Goal: Transaction & Acquisition: Purchase product/service

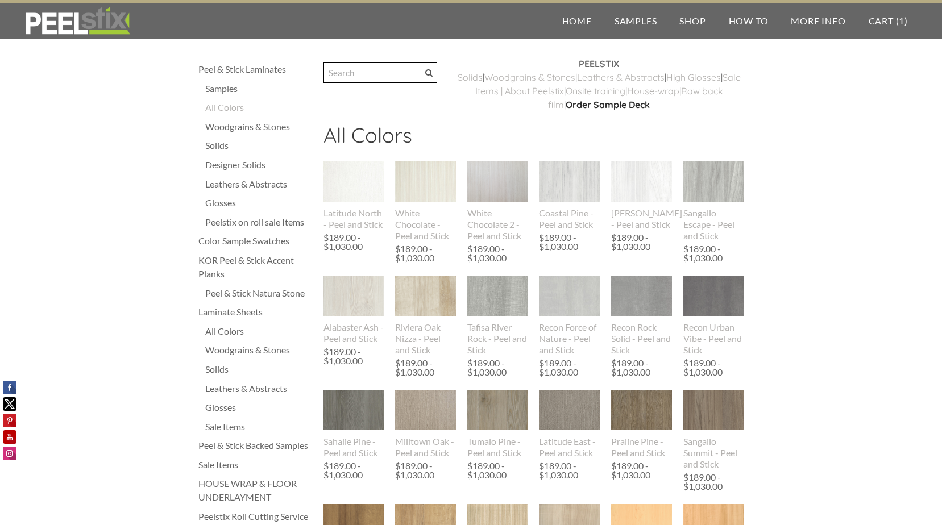
click at [393, 73] on input "Search" at bounding box center [380, 73] width 114 height 20
type input "maple"
click at [433, 72] on span at bounding box center [428, 72] width 7 height 7
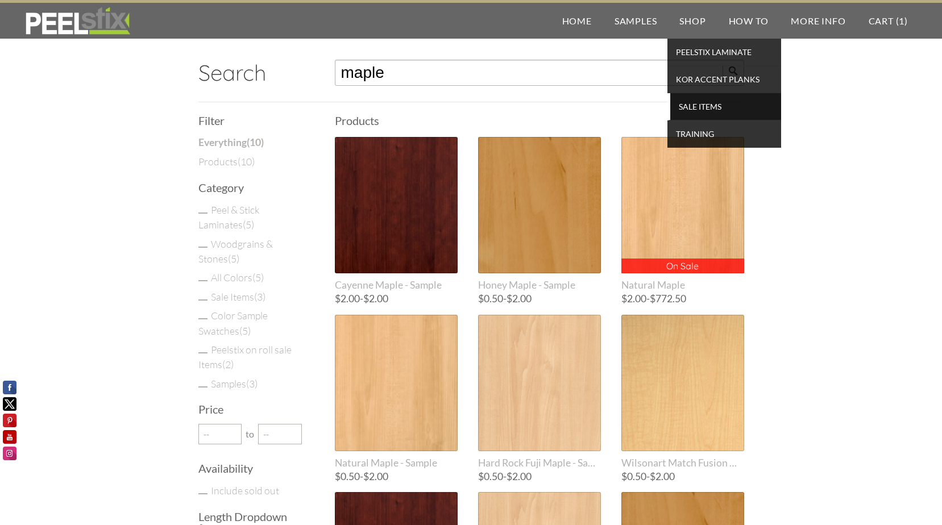
click at [696, 107] on span "SALE ITEMS" at bounding box center [725, 106] width 105 height 15
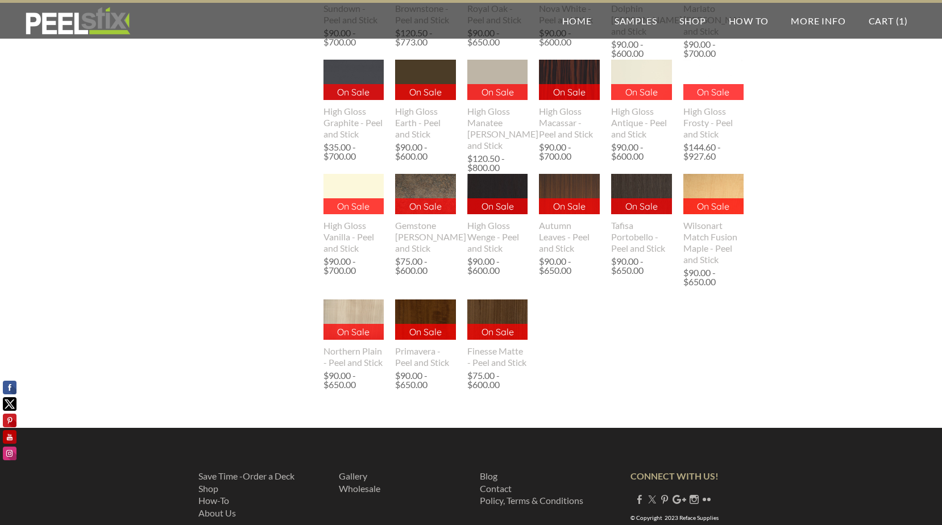
scroll to position [853, 0]
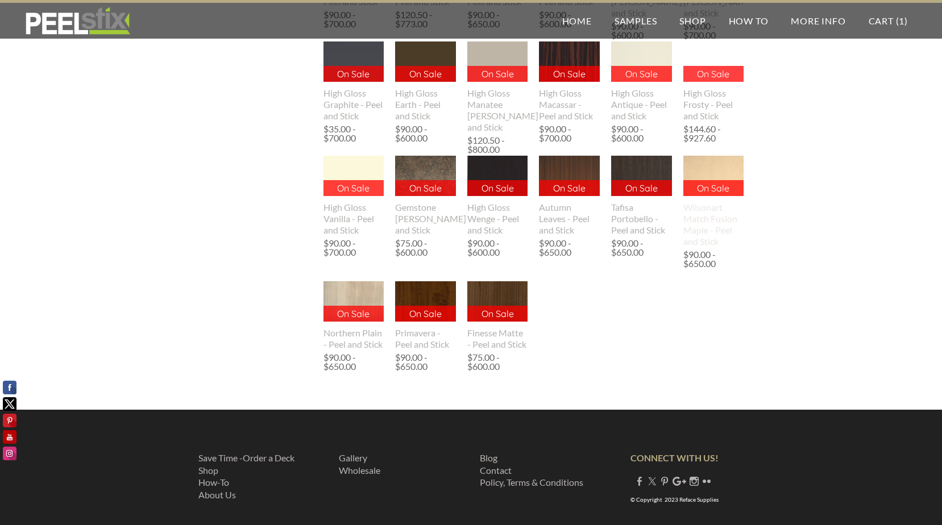
click at [717, 166] on img at bounding box center [713, 176] width 61 height 40
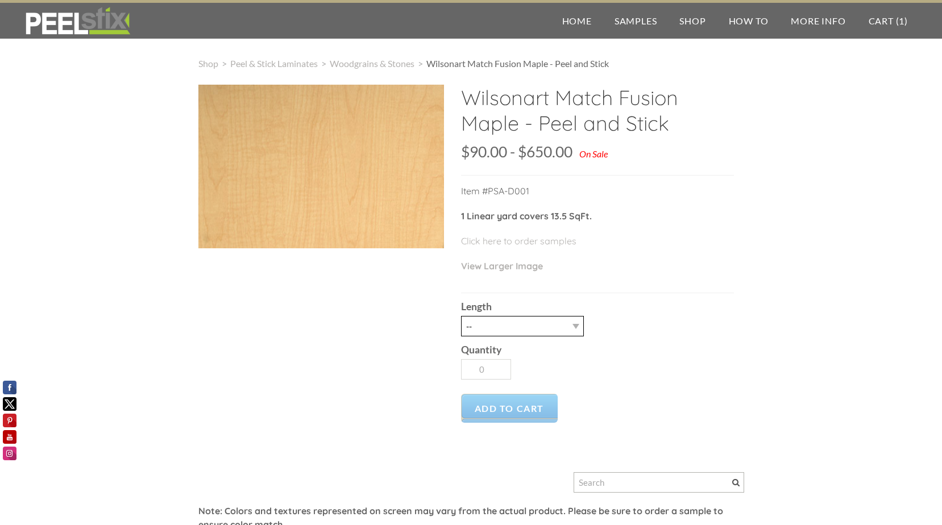
click at [576, 325] on select "-- 3LY 10LY 30LY" at bounding box center [522, 326] width 123 height 20
select select "30LY"
click at [461, 316] on select "-- 3LY 10LY 30LY" at bounding box center [522, 326] width 123 height 20
type input "1"
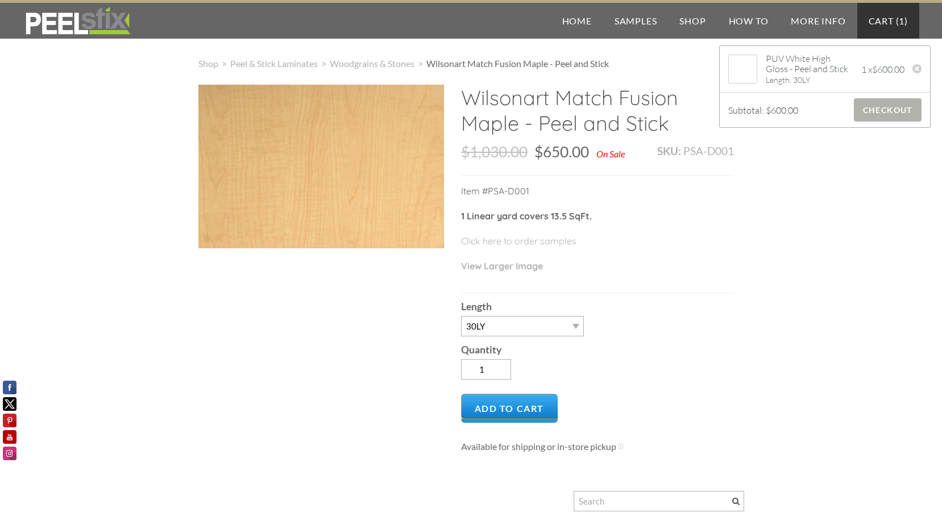
click at [881, 110] on span "Checkout" at bounding box center [888, 109] width 68 height 23
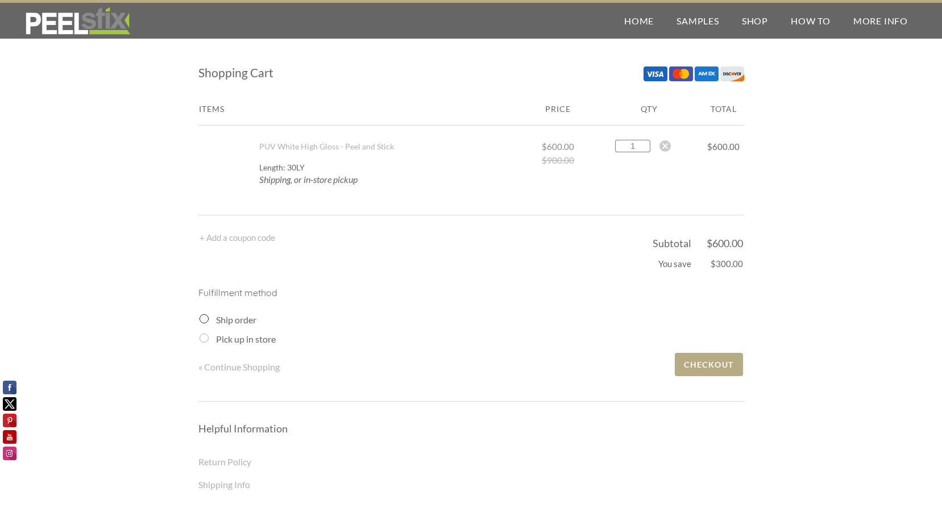
click at [634, 145] on input "1" at bounding box center [632, 146] width 35 height 13
type input "2"
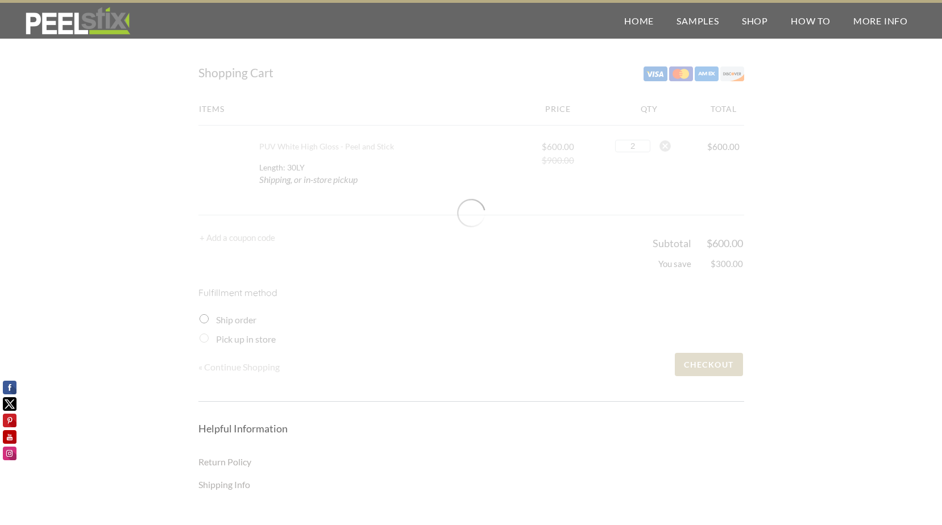
click at [716, 364] on div "Items Price Qty Total PUV White High Gloss - Peel and Stick 1 2 3 4 5 6 7 8 9 1…" at bounding box center [471, 242] width 546 height 280
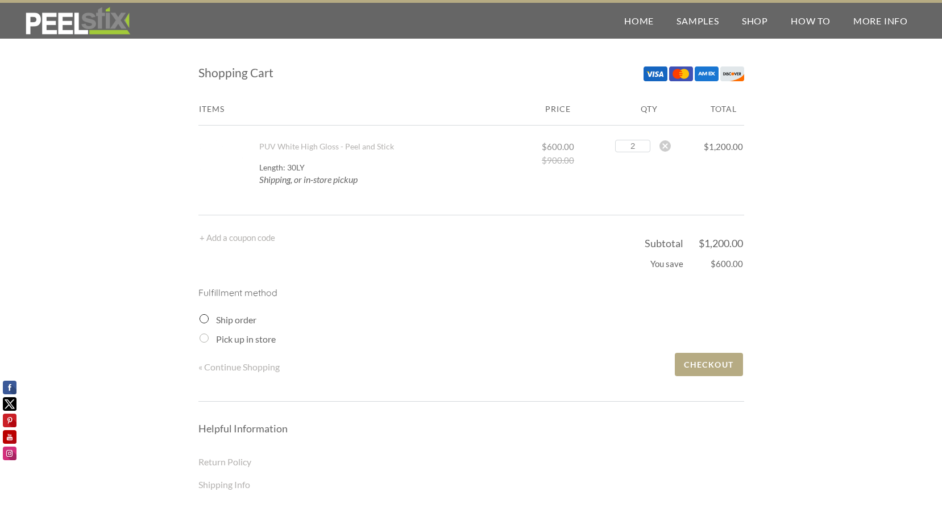
click at [202, 317] on input "Ship order" at bounding box center [203, 318] width 9 height 9
click at [203, 318] on input "Ship order" at bounding box center [203, 318] width 9 height 9
click at [709, 364] on span "Checkout" at bounding box center [709, 364] width 68 height 23
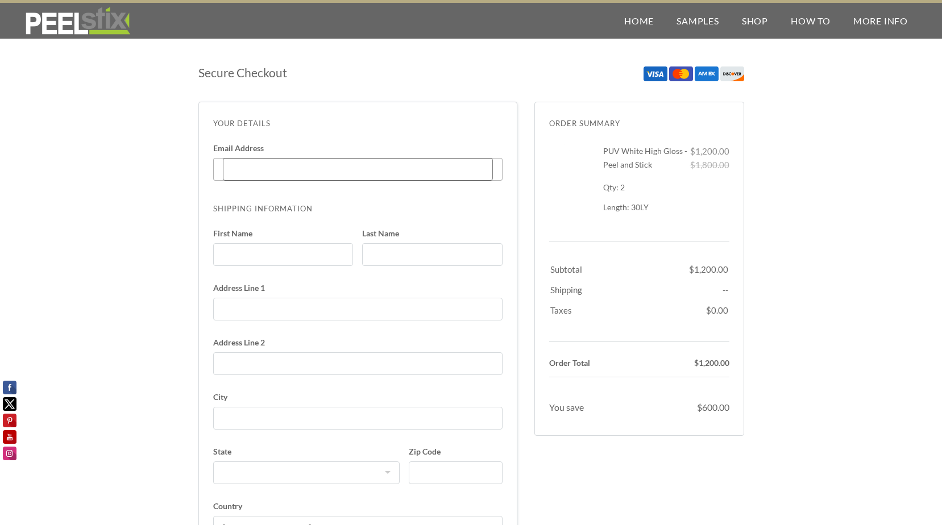
click at [251, 165] on input "Email Address Enter code" at bounding box center [358, 169] width 270 height 23
type input "[PERSON_NAME][EMAIL_ADDRESS][PERSON_NAME][DOMAIN_NAME]"
click at [270, 260] on input "First Name" at bounding box center [283, 254] width 140 height 23
type input "[PERSON_NAME]"
click at [398, 260] on input "Last Name" at bounding box center [432, 254] width 140 height 23
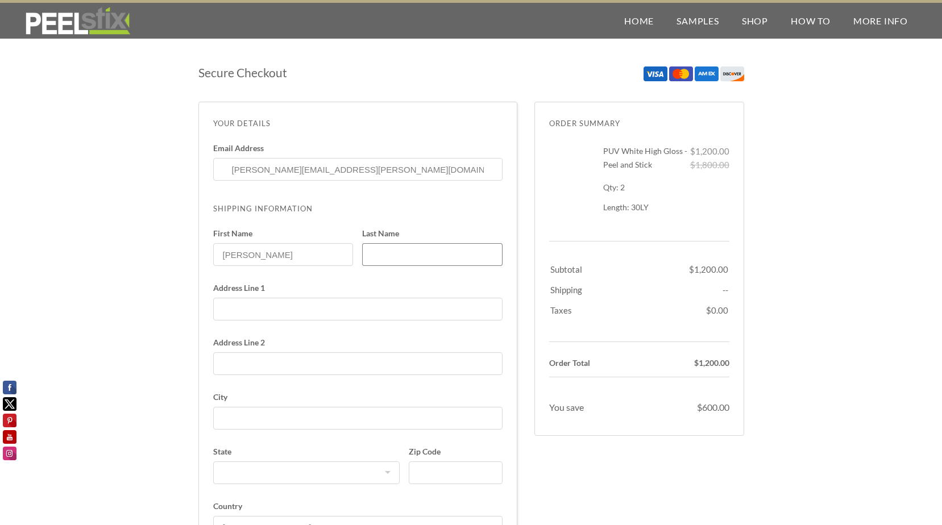
type input "Macias"
type input "14083451905"
click at [260, 306] on input "Address Line 1" at bounding box center [357, 309] width 289 height 23
type input "4300 the [PERSON_NAME] dr. office"
click at [264, 424] on input "City" at bounding box center [357, 418] width 289 height 23
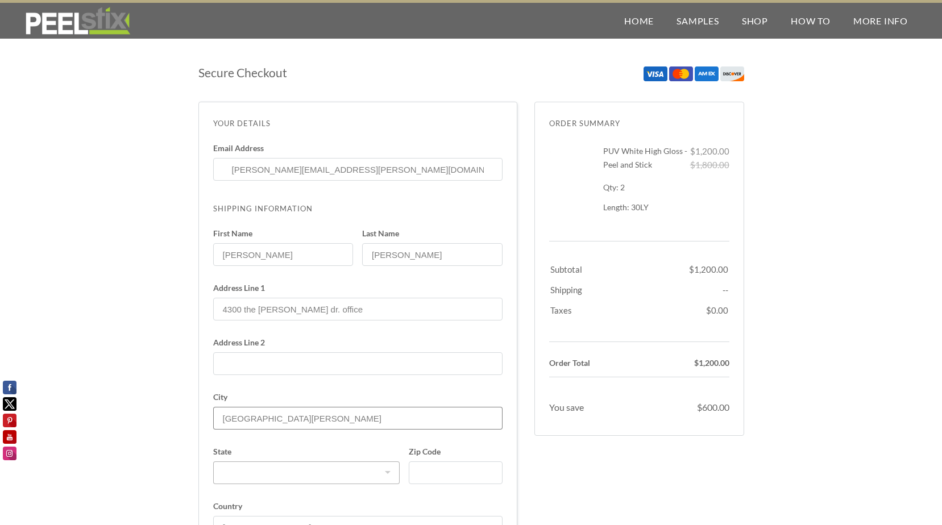
type input "San Jose"
click at [289, 478] on select "Alabama Alaska American Samoa Arizona Arkansas California Colorado Connecticut …" at bounding box center [306, 473] width 187 height 23
select select "CA"
click at [213, 462] on select "Alabama Alaska American Samoa Arizona Arkansas California Colorado Connecticut …" at bounding box center [306, 473] width 187 height 23
click at [446, 469] on input "Zip Code" at bounding box center [455, 473] width 93 height 23
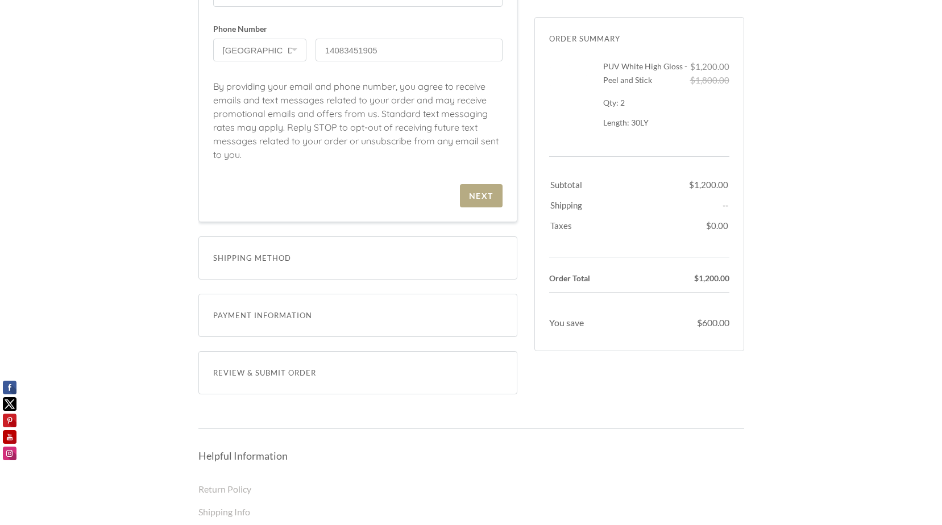
scroll to position [512, 0]
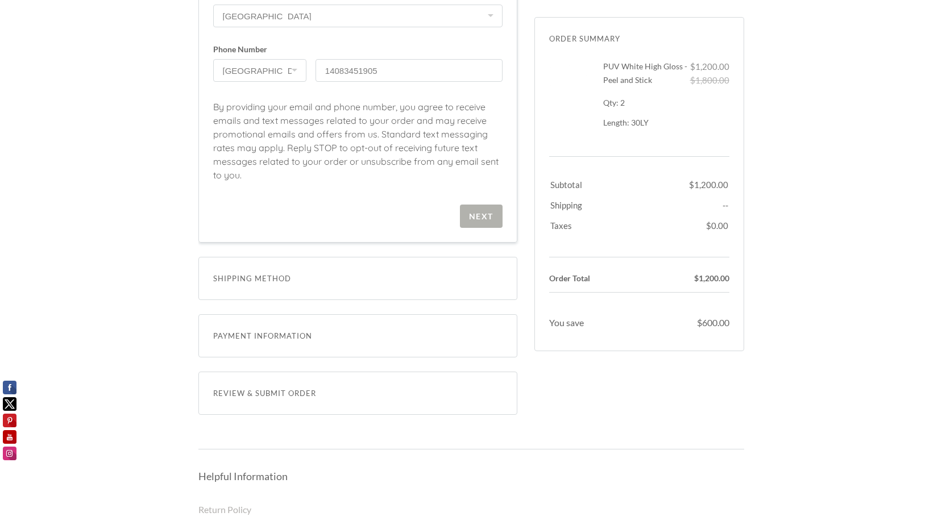
type input "95136"
click at [480, 211] on div "Next" at bounding box center [481, 216] width 24 height 10
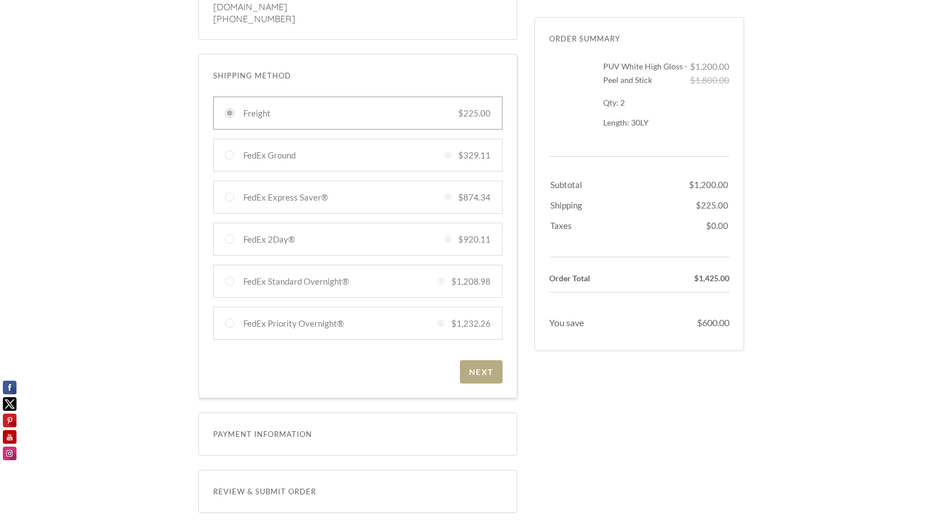
scroll to position [155, 0]
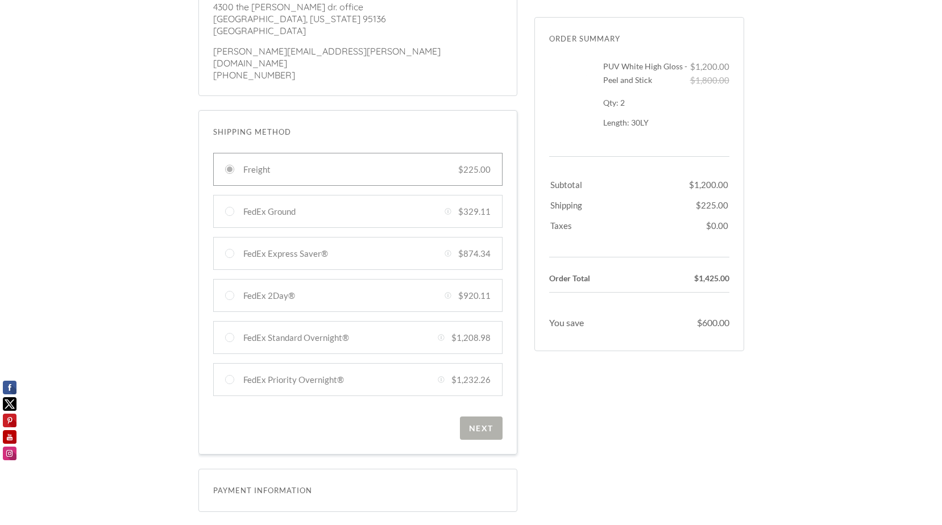
click at [481, 423] on div "Next" at bounding box center [481, 428] width 24 height 10
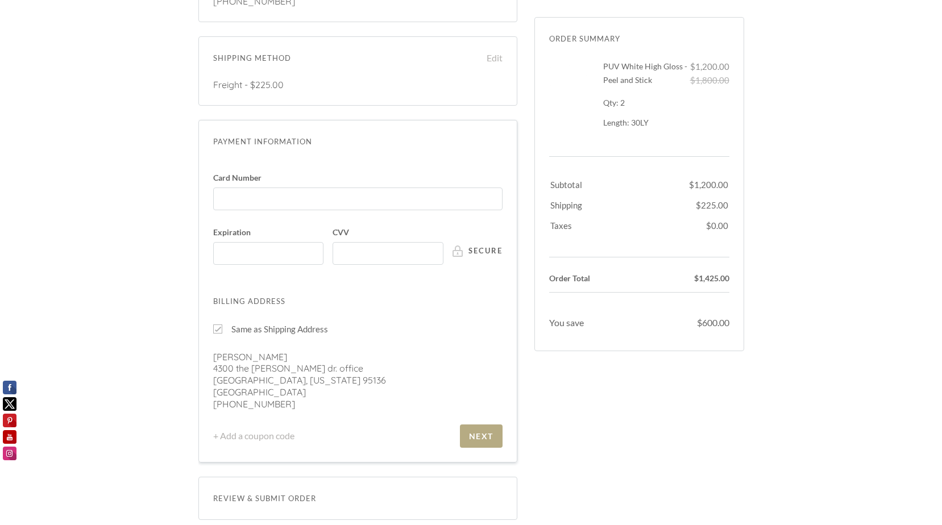
scroll to position [238, 0]
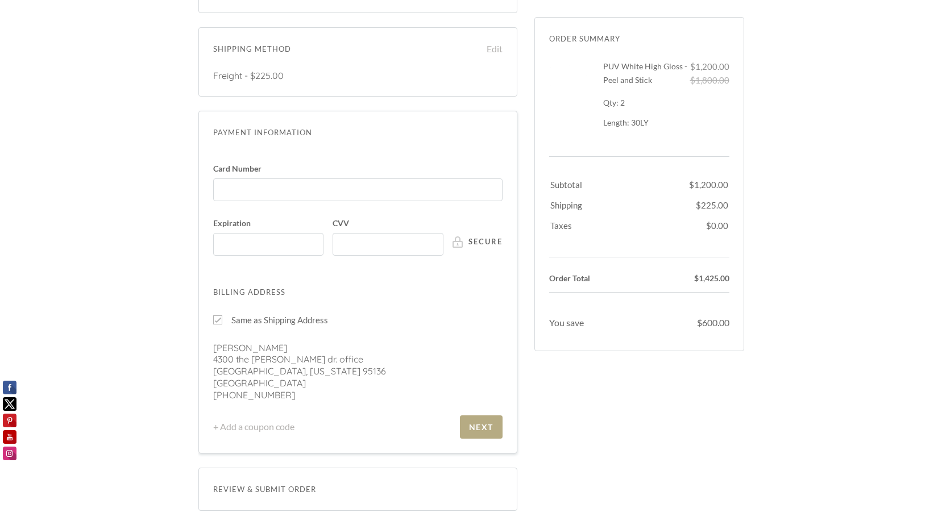
click at [217, 315] on div at bounding box center [217, 319] width 9 height 9
click at [217, 315] on input "Same as Shipping Address" at bounding box center [217, 319] width 9 height 9
checkbox input "false"
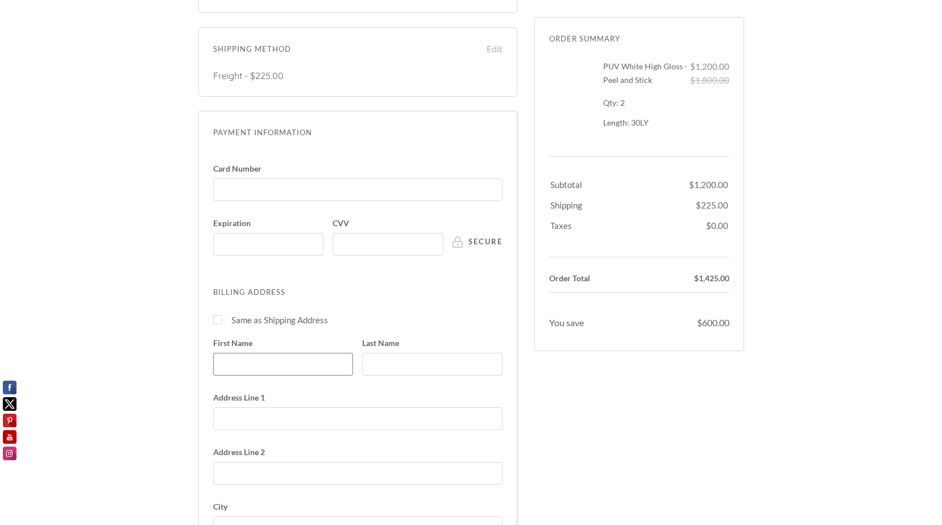
click at [261, 354] on input "First Name" at bounding box center [283, 364] width 140 height 23
type input "Raul"
click at [400, 353] on input "Last Name" at bounding box center [432, 364] width 140 height 23
type input "Macias"
type input "4300 the [PERSON_NAME] dr. office"
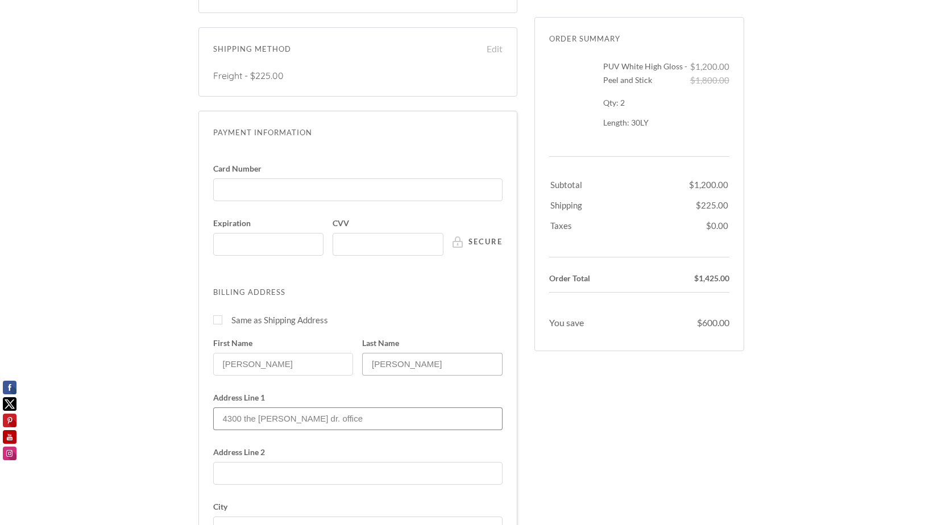
type input "San Jose"
type input "95136"
type input "14083451905"
click at [344, 411] on input "4300 the [PERSON_NAME] dr. office" at bounding box center [357, 419] width 289 height 23
type input "4"
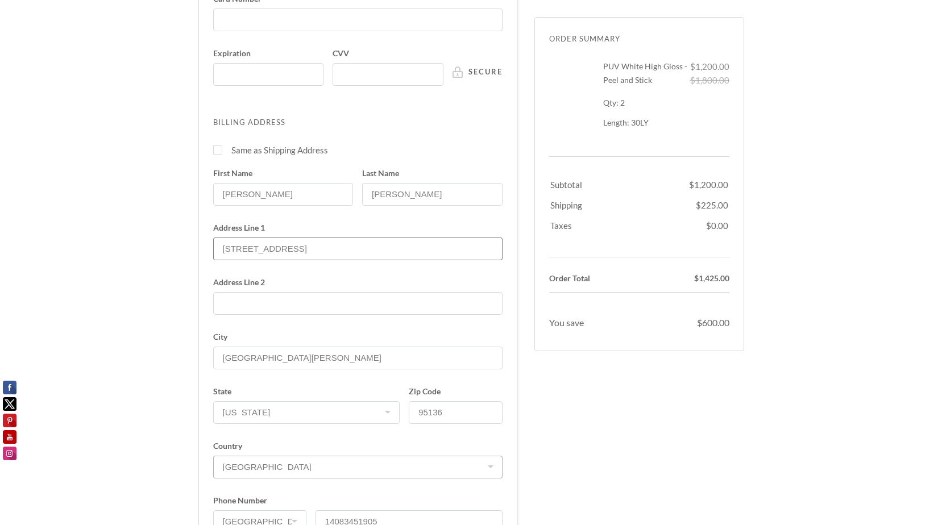
scroll to position [409, 0]
type input "5185 Cherry Ave suite 10"
click at [446, 401] on input "95136" at bounding box center [455, 412] width 93 height 23
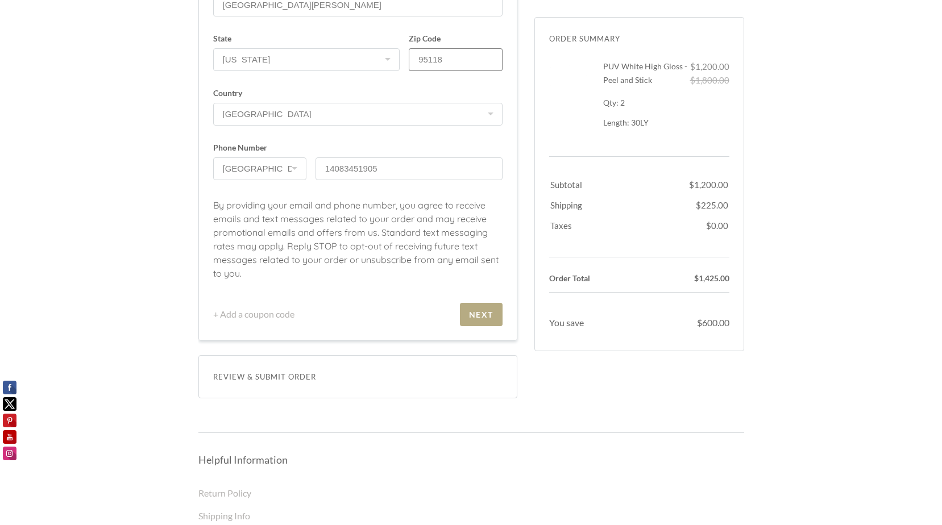
scroll to position [750, 0]
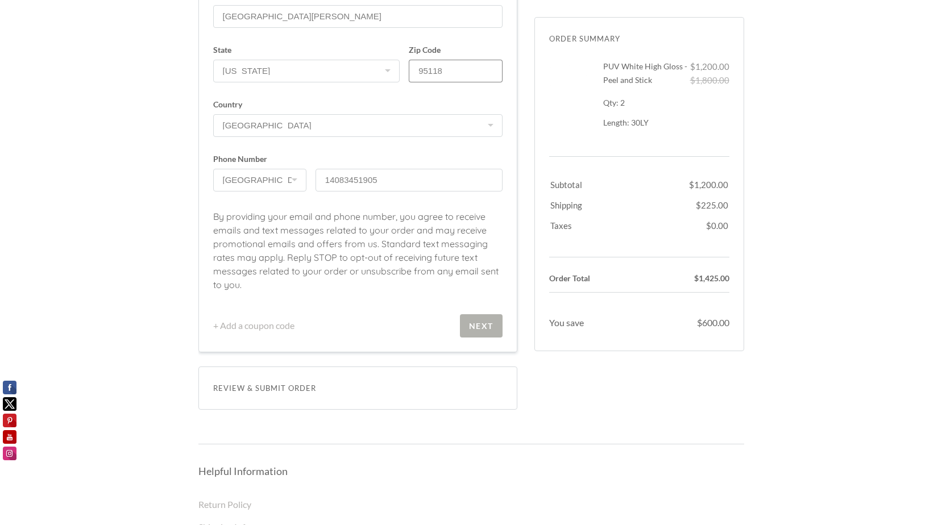
type input "95118"
click at [480, 321] on div "Next" at bounding box center [481, 326] width 24 height 10
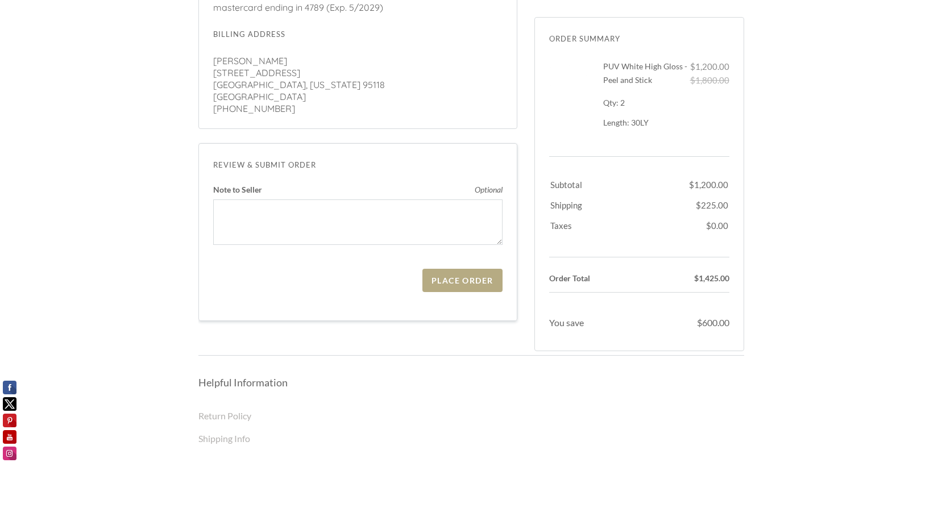
scroll to position [340, 0]
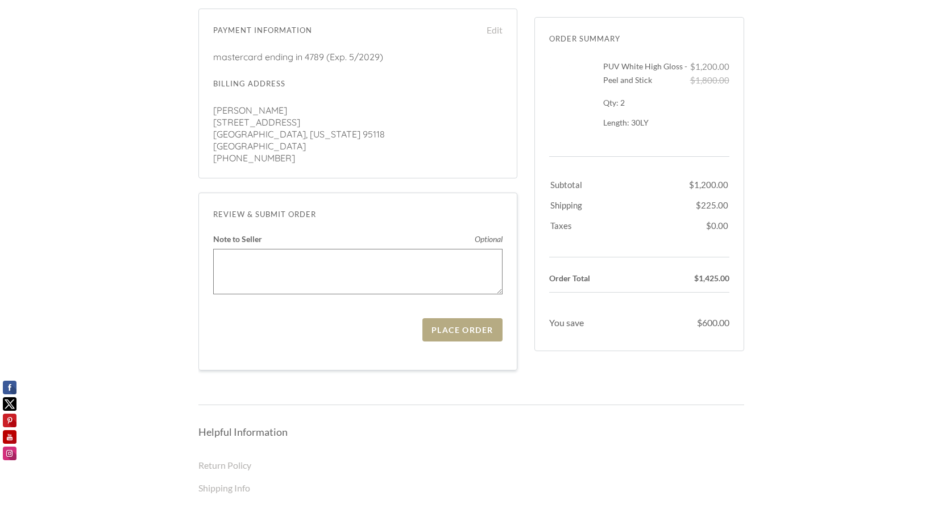
click at [235, 249] on textarea "Note to Seller Optional" at bounding box center [357, 271] width 289 height 45
type textarea "Please deliver to the leasing office"
click at [462, 325] on div "Place Order" at bounding box center [461, 330] width 61 height 10
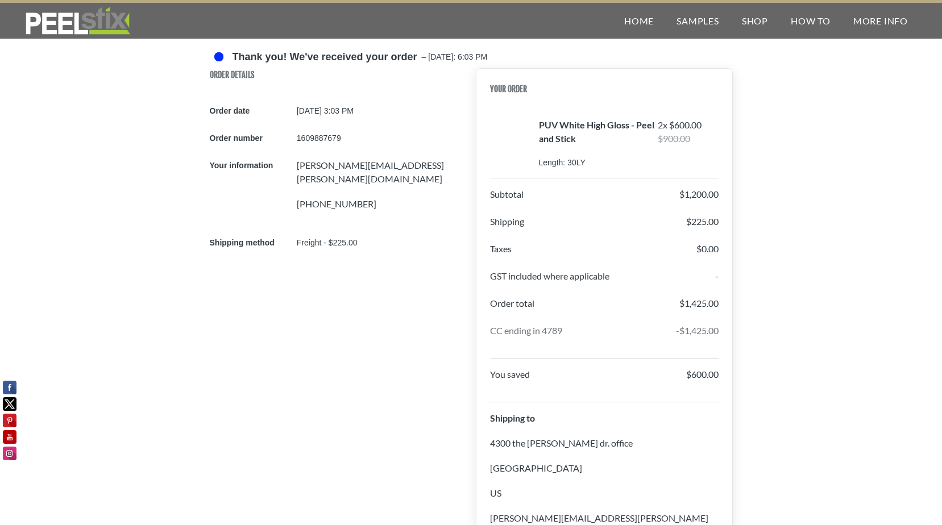
drag, startPoint x: 679, startPoint y: 252, endPoint x: 635, endPoint y: 288, distance: 56.5
click at [216, 56] on span at bounding box center [218, 56] width 9 height 9
